Goal: Manage account settings

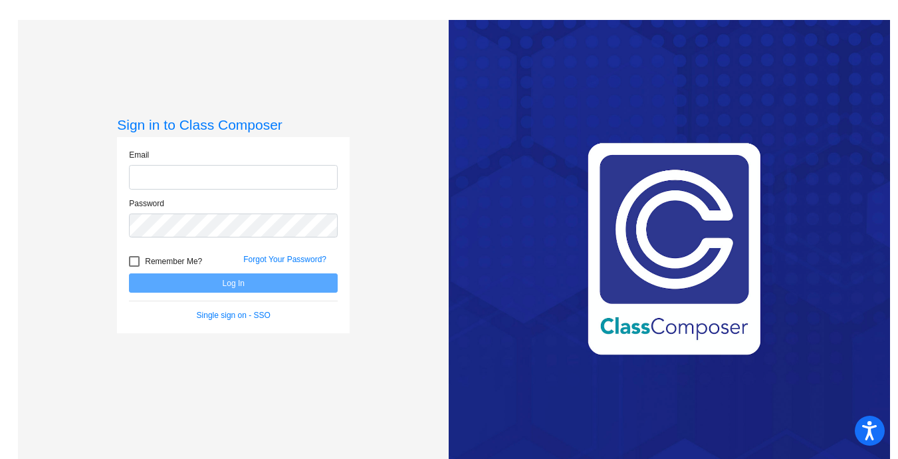
type input "[PERSON_NAME][EMAIL_ADDRESS][PERSON_NAME][DOMAIN_NAME]"
click at [131, 261] on div at bounding box center [134, 261] width 11 height 11
click at [134, 267] on input "Remember Me?" at bounding box center [134, 267] width 1 height 1
checkbox input "true"
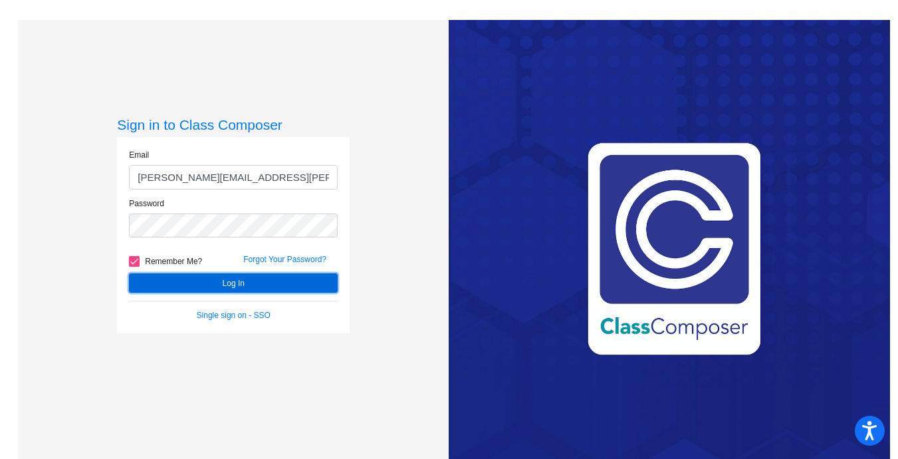
click at [153, 284] on button "Log In" at bounding box center [233, 282] width 209 height 19
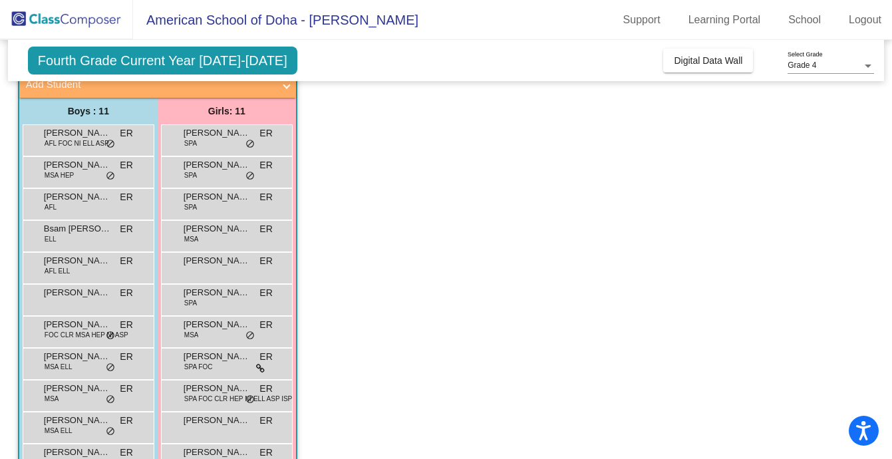
scroll to position [126, 0]
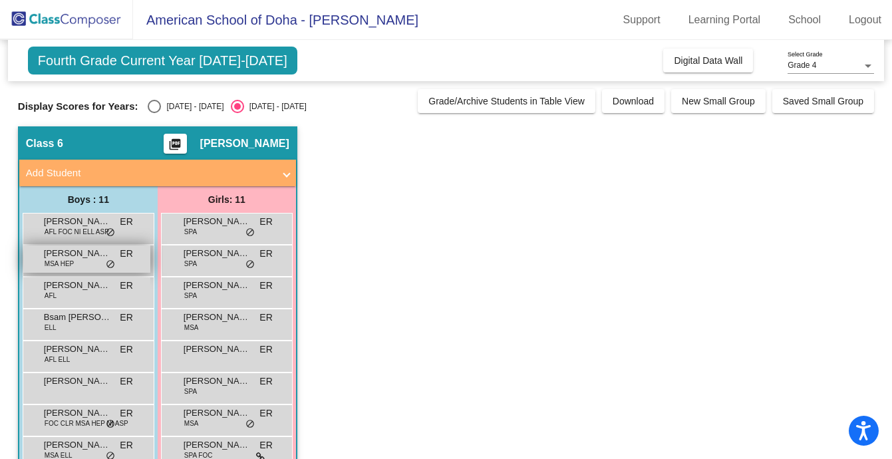
click at [48, 253] on span "[PERSON_NAME]" at bounding box center [77, 253] width 66 height 13
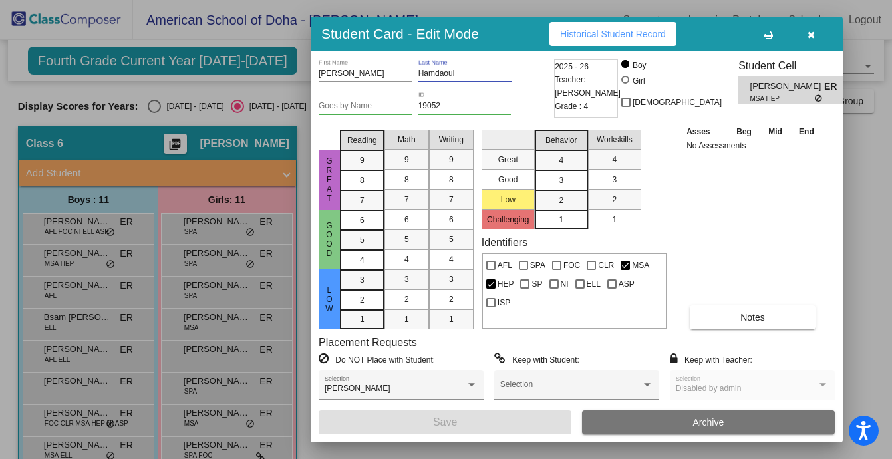
click at [445, 73] on input "Hamdaoui" at bounding box center [464, 73] width 93 height 9
